Goal: Navigation & Orientation: Find specific page/section

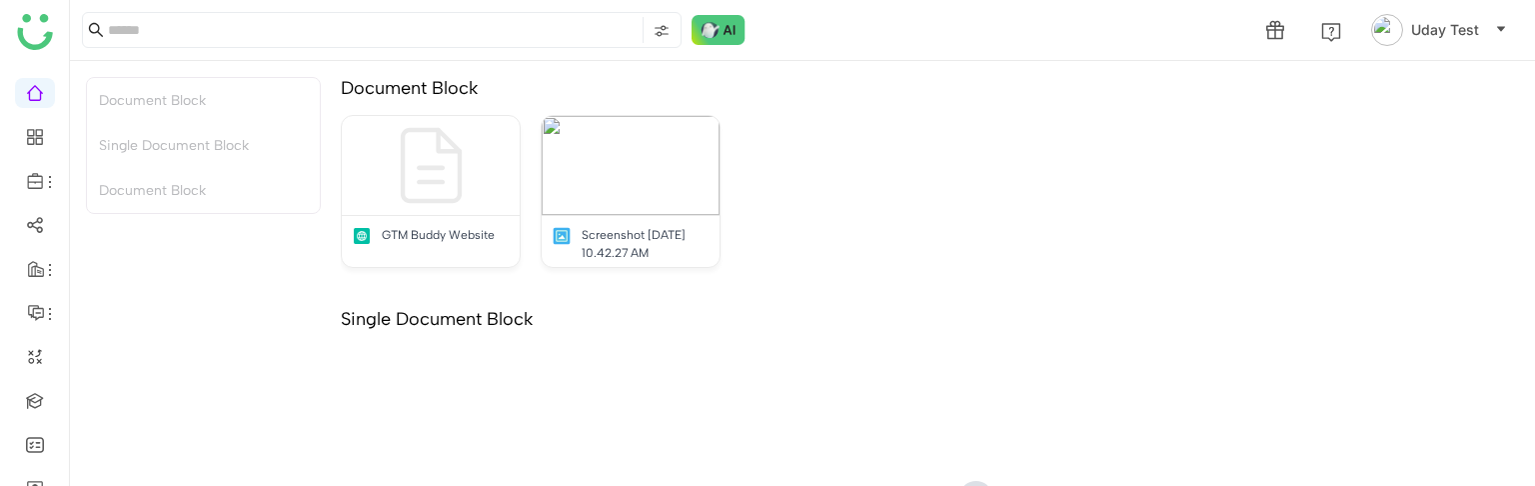
click at [35, 284] on ul at bounding box center [34, 291] width 69 height 454
click at [35, 281] on ul at bounding box center [34, 291] width 69 height 454
click at [35, 281] on li at bounding box center [35, 269] width 40 height 30
drag, startPoint x: 35, startPoint y: 281, endPoint x: 29, endPoint y: 254, distance: 27.6
click at [29, 254] on li at bounding box center [35, 269] width 40 height 30
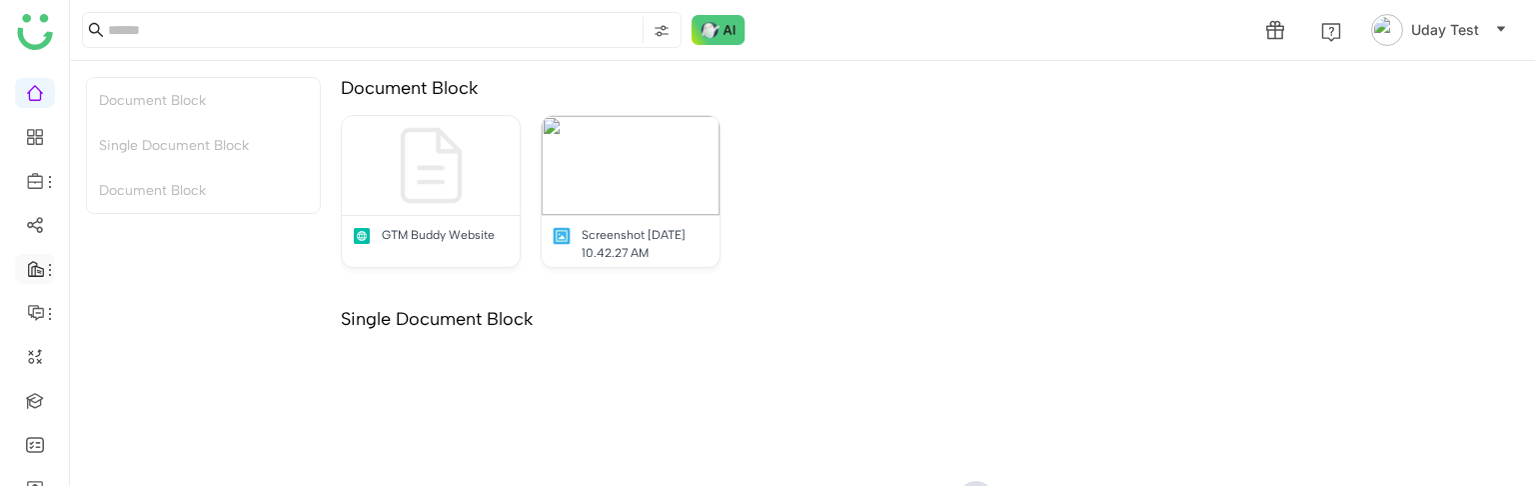
click at [29, 254] on li at bounding box center [35, 269] width 40 height 30
click at [28, 393] on link at bounding box center [35, 399] width 18 height 17
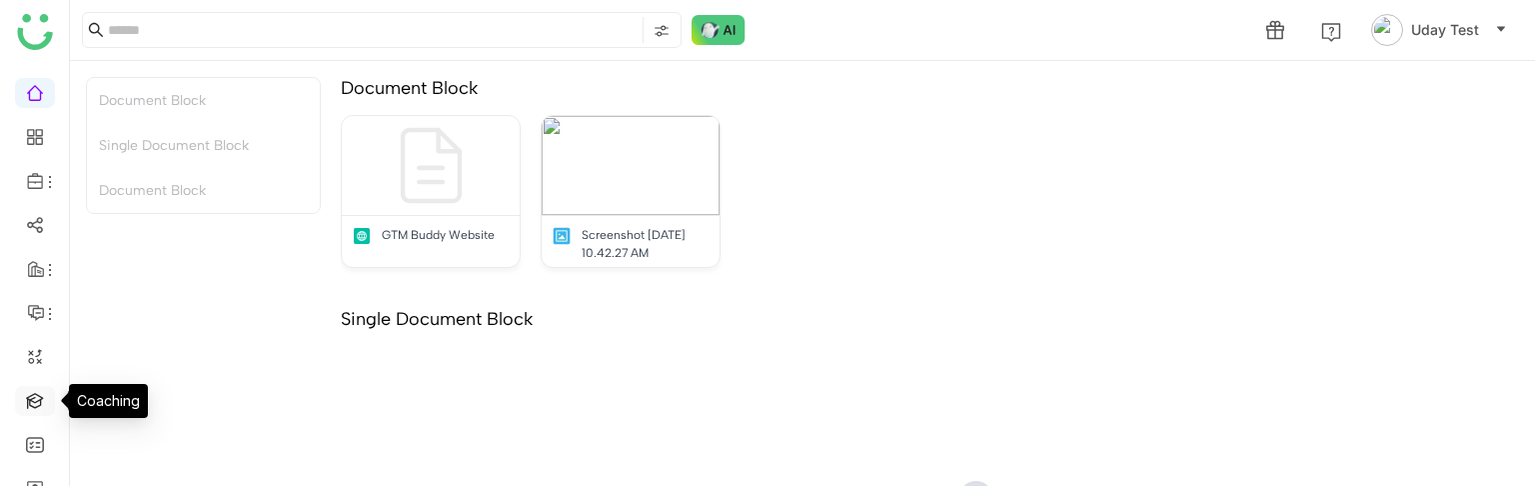
click at [28, 393] on link at bounding box center [35, 399] width 18 height 17
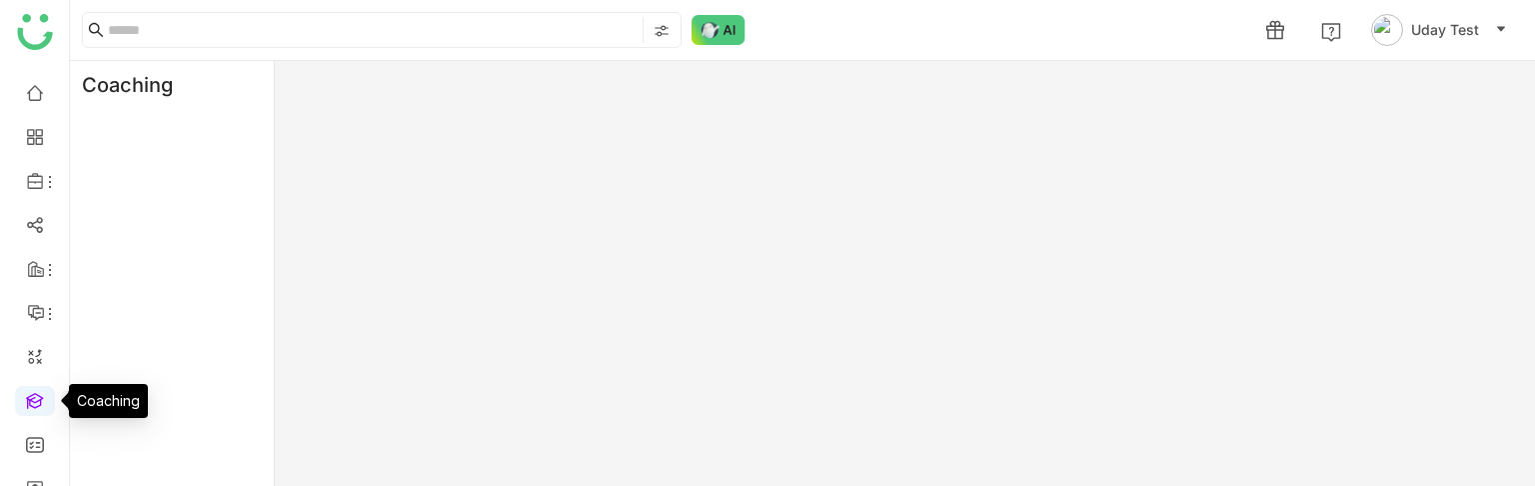
click at [28, 393] on link at bounding box center [35, 399] width 18 height 17
